Goal: Transaction & Acquisition: Register for event/course

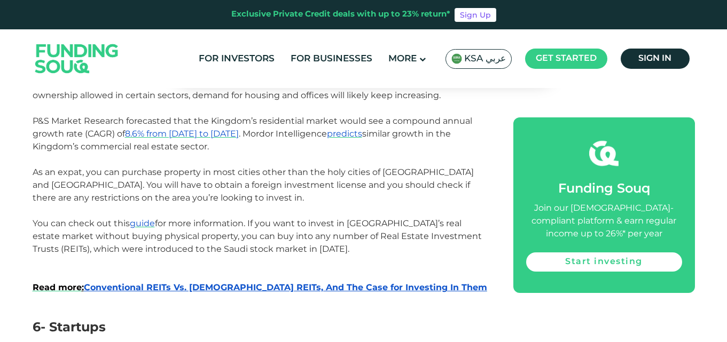
scroll to position [1762, 0]
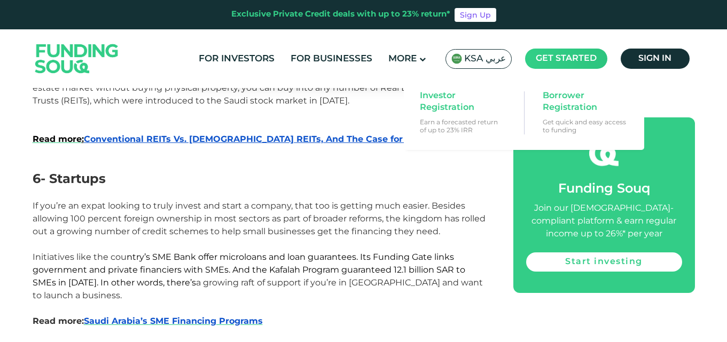
click at [547, 57] on span "Get started" at bounding box center [565, 58] width 61 height 8
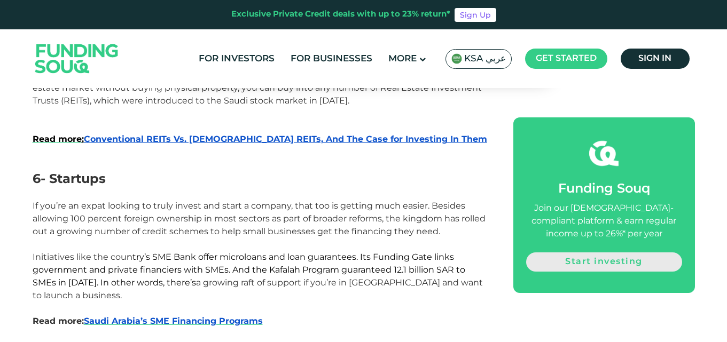
click at [588, 265] on link "Start investing" at bounding box center [604, 261] width 156 height 19
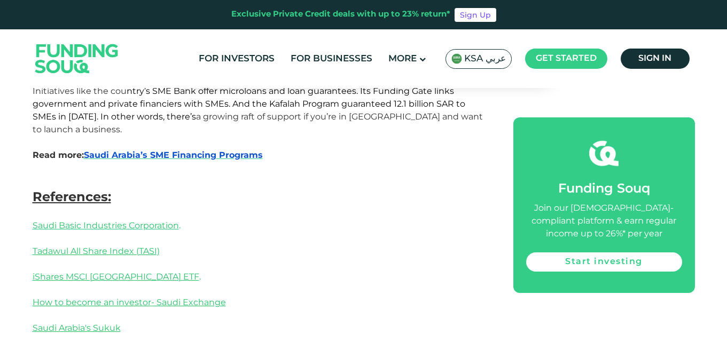
scroll to position [1920, 0]
